Goal: Information Seeking & Learning: Learn about a topic

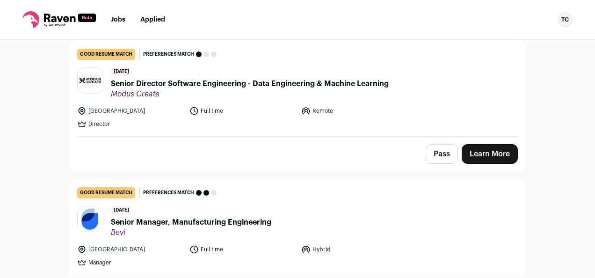
scroll to position [97, 0]
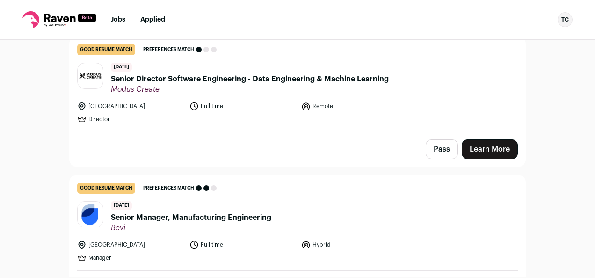
click at [374, 78] on span "Senior Director Software Engineering - Data Engineering & Machine Learning" at bounding box center [250, 78] width 278 height 11
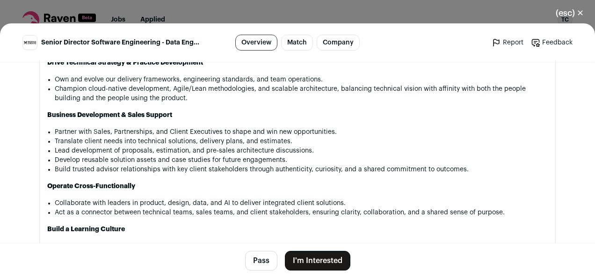
scroll to position [786, 0]
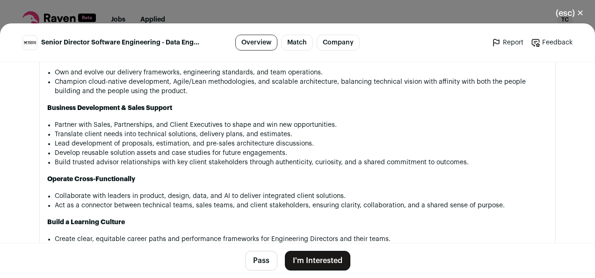
click at [261, 266] on button "Pass" at bounding box center [261, 261] width 32 height 20
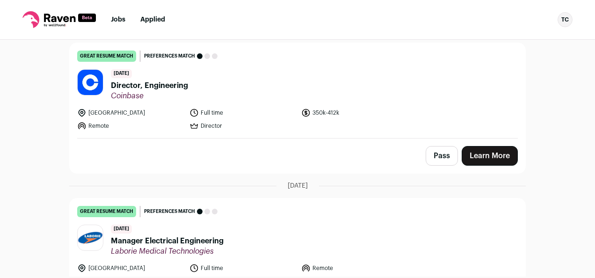
scroll to position [518, 0]
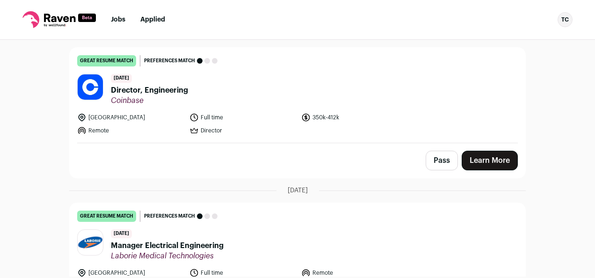
click at [173, 90] on span "Director, Engineering" at bounding box center [149, 90] width 77 height 11
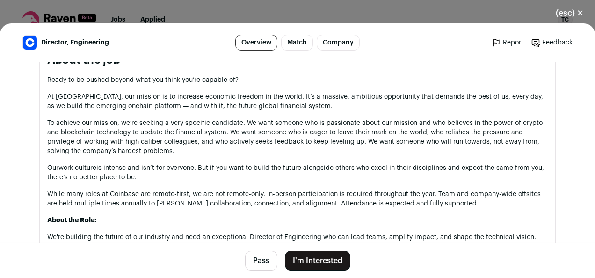
scroll to position [485, 0]
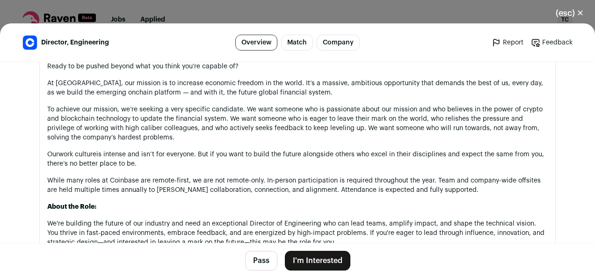
click at [582, 13] on button "(esc) ✕" at bounding box center [569, 13] width 51 height 21
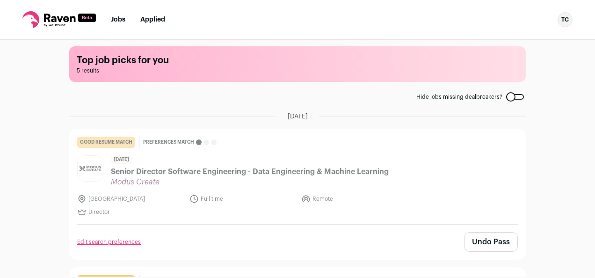
scroll to position [0, 0]
